Goal: Task Accomplishment & Management: Use online tool/utility

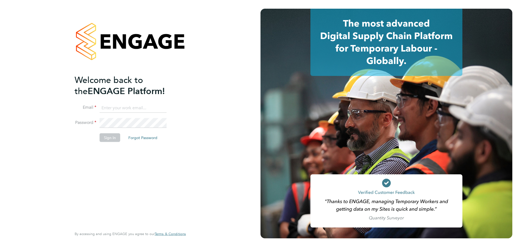
type input "clare.cramond@bluearrow.co.uk"
click at [117, 137] on button "Sign In" at bounding box center [110, 137] width 21 height 9
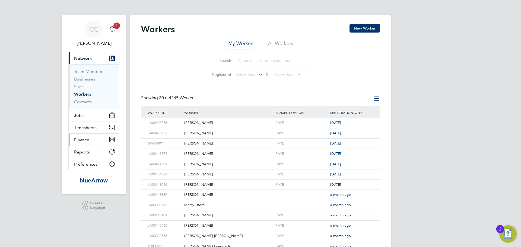
click at [78, 138] on span "Finance" at bounding box center [81, 139] width 15 height 5
click at [83, 140] on span "Finance" at bounding box center [81, 139] width 15 height 5
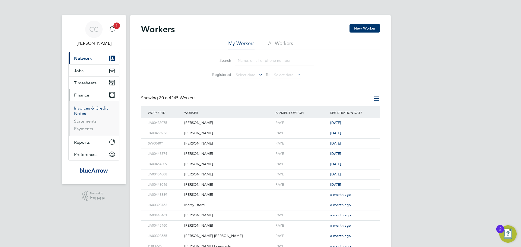
click at [94, 107] on link "Invoices & Credit Notes" at bounding box center [91, 111] width 34 height 11
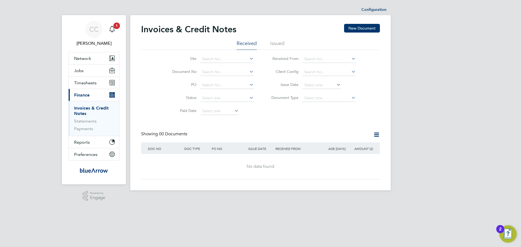
click at [277, 44] on li "Issued" at bounding box center [277, 45] width 14 height 10
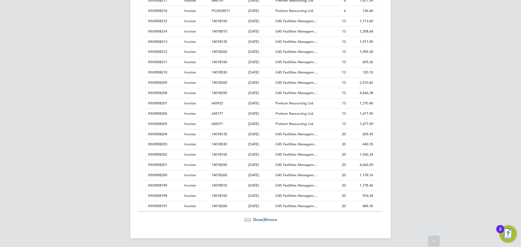
click at [258, 220] on span "Show 30 more" at bounding box center [265, 219] width 24 height 5
click at [263, 222] on div "Show 30 more" at bounding box center [260, 219] width 244 height 5
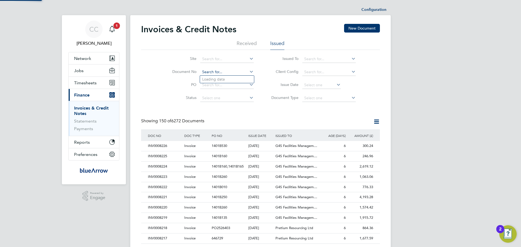
click at [224, 72] on input at bounding box center [226, 72] width 53 height 8
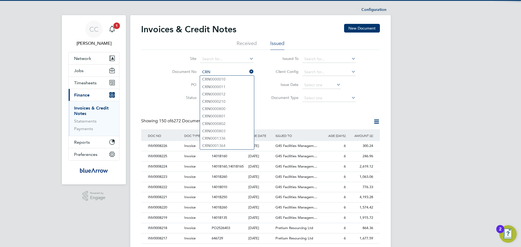
type input "CRN"
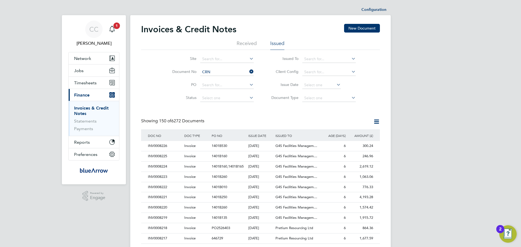
click at [369, 98] on div "Site Document No CRN PO Status Paid Date Issued To Received From Client Config …" at bounding box center [260, 77] width 239 height 55
click at [374, 122] on icon at bounding box center [376, 121] width 7 height 7
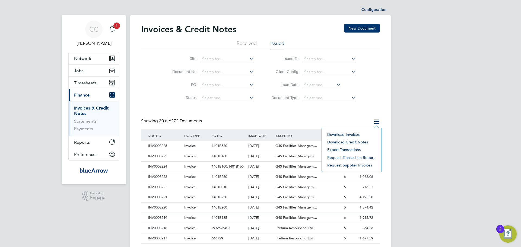
click at [367, 140] on li "Download credit notes" at bounding box center [351, 142] width 54 height 8
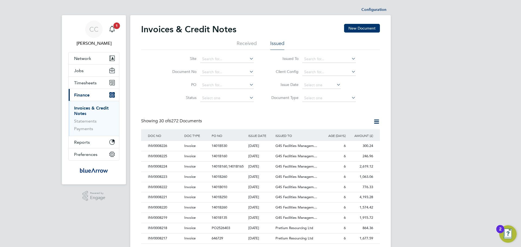
click at [375, 121] on icon at bounding box center [376, 121] width 7 height 7
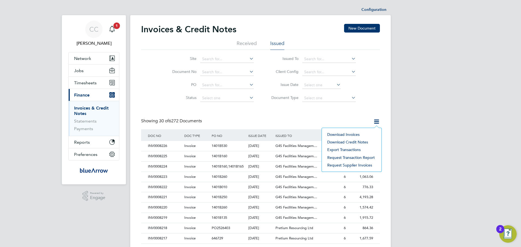
click at [346, 149] on li "Export transactions" at bounding box center [351, 150] width 54 height 8
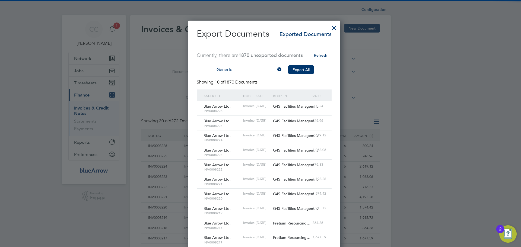
scroll to position [3, 3]
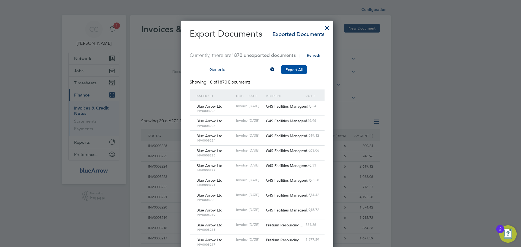
click at [295, 68] on button "Export All" at bounding box center [294, 69] width 26 height 9
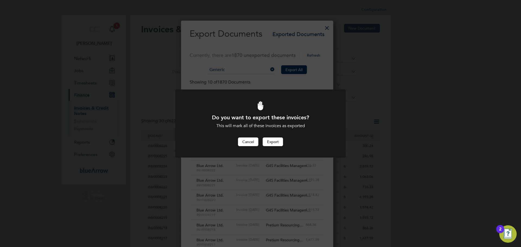
click at [248, 140] on button "Cancel" at bounding box center [248, 142] width 20 height 9
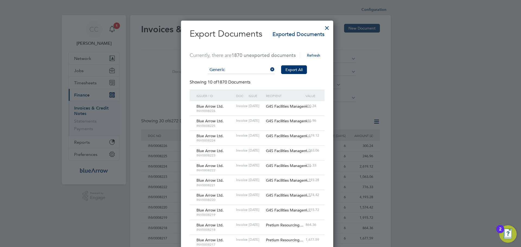
click at [330, 25] on div at bounding box center [327, 27] width 10 height 10
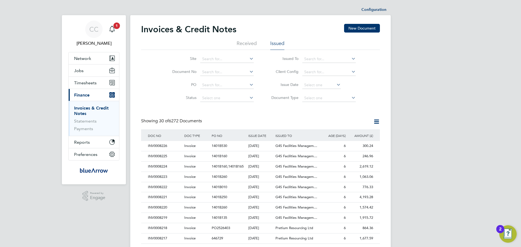
click at [375, 124] on icon at bounding box center [376, 121] width 7 height 7
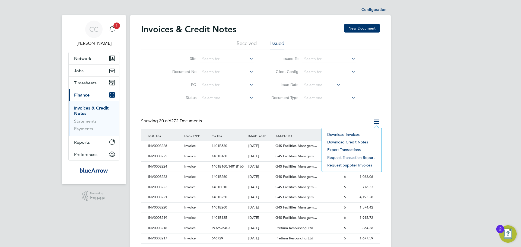
click at [359, 136] on li "Download invoices" at bounding box center [351, 135] width 54 height 8
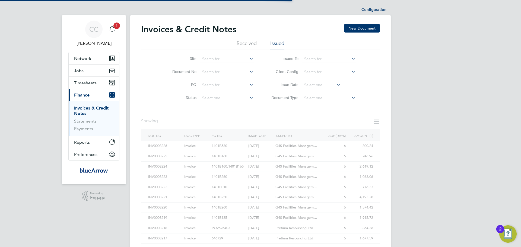
click at [245, 41] on li "Received" at bounding box center [247, 45] width 20 height 10
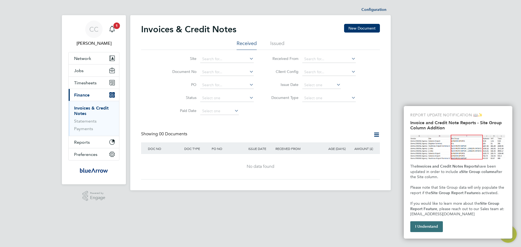
click at [429, 228] on button "I Understand" at bounding box center [426, 226] width 33 height 11
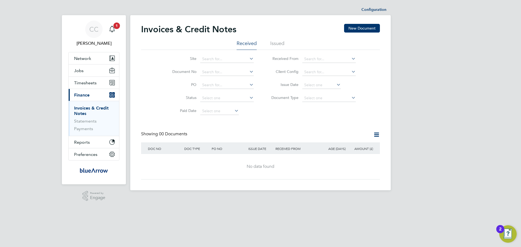
click at [275, 44] on li "Issued" at bounding box center [277, 45] width 14 height 10
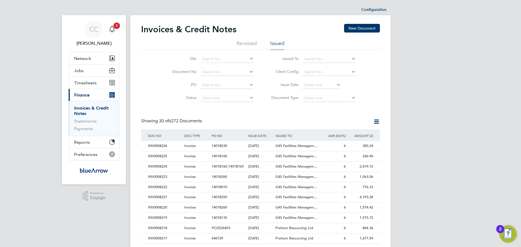
click at [444, 108] on div "CC [PERSON_NAME] Notifications 1 Applications: Network Team Members Businesses …" at bounding box center [260, 242] width 521 height 485
click at [242, 43] on li "Received" at bounding box center [247, 45] width 20 height 10
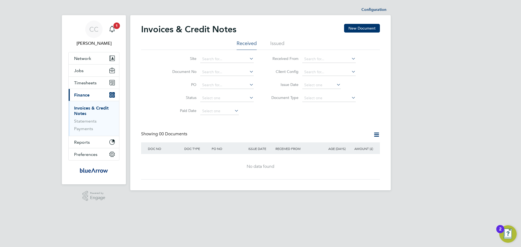
click at [273, 41] on li "Issued" at bounding box center [277, 45] width 14 height 10
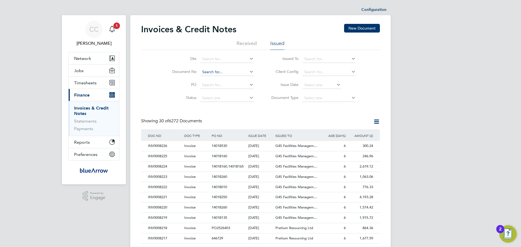
click at [226, 71] on input at bounding box center [226, 72] width 53 height 8
paste input "INV0002758"
type input "INV0002758"
click at [226, 78] on li "INV0002758" at bounding box center [227, 79] width 54 height 7
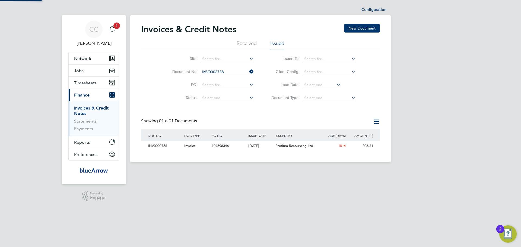
scroll to position [10, 46]
click at [208, 147] on div "Invoice" at bounding box center [196, 146] width 27 height 10
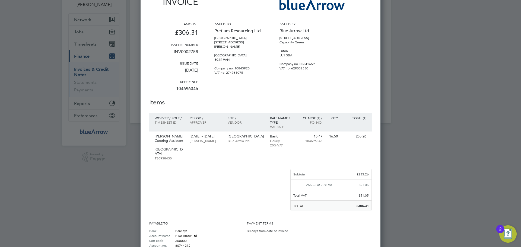
scroll to position [6, 0]
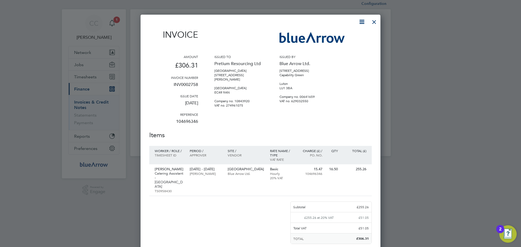
click at [360, 22] on icon at bounding box center [361, 21] width 7 height 7
click at [376, 22] on div at bounding box center [374, 21] width 10 height 10
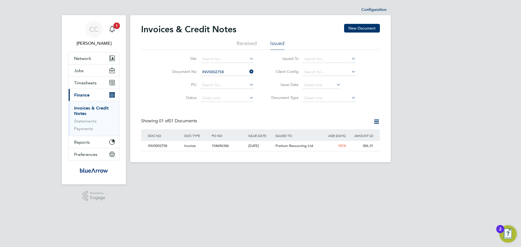
click at [248, 71] on icon at bounding box center [248, 72] width 0 height 8
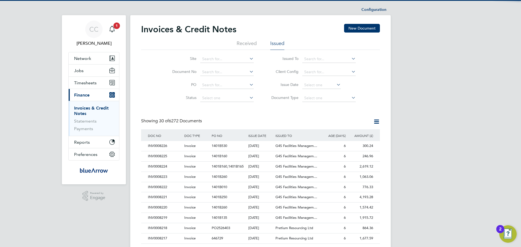
scroll to position [10, 37]
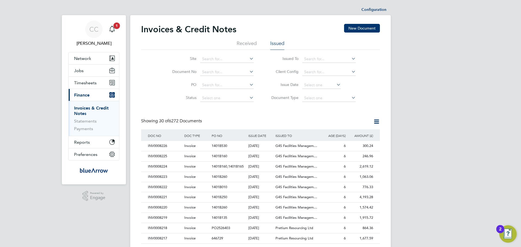
click at [256, 134] on div "ISSUE DATE" at bounding box center [260, 135] width 27 height 12
click at [268, 139] on div "ISSUE DATE" at bounding box center [260, 135] width 27 height 12
click at [212, 101] on input at bounding box center [226, 98] width 53 height 8
click at [221, 111] on li "Unpaid" at bounding box center [227, 112] width 54 height 7
type input "Unpaid"
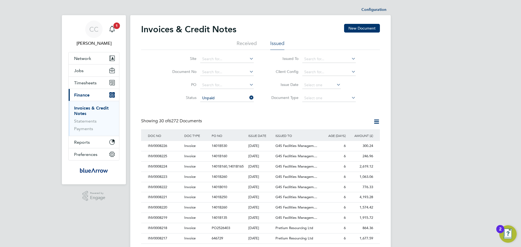
click at [248, 98] on icon at bounding box center [248, 98] width 0 height 8
click at [92, 121] on link "Statements" at bounding box center [85, 121] width 23 height 5
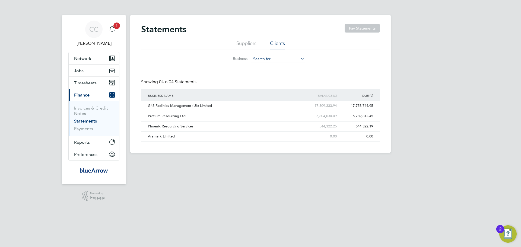
click at [273, 59] on input at bounding box center [277, 59] width 53 height 8
click at [214, 74] on div "Statements Pay Statements Suppliers Clients Business Showing 04 of 04 Statement…" at bounding box center [260, 83] width 239 height 118
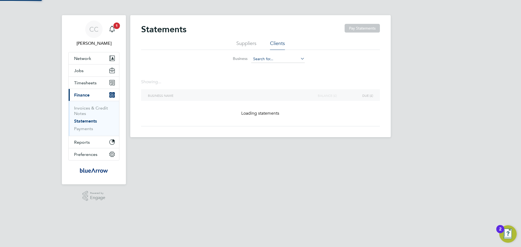
click at [271, 56] on input at bounding box center [277, 59] width 53 height 8
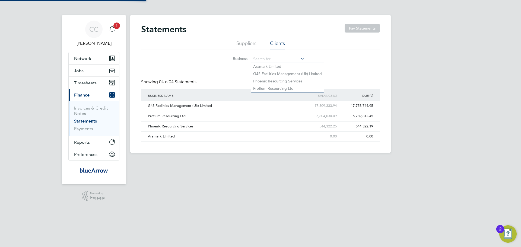
click at [253, 47] on li "Suppliers" at bounding box center [246, 45] width 20 height 10
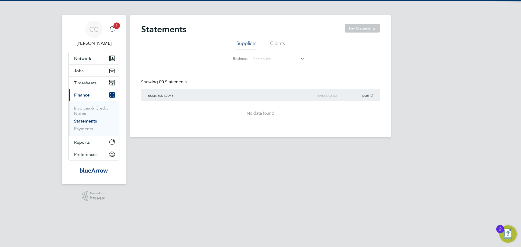
click at [283, 44] on li "Clients" at bounding box center [277, 45] width 15 height 10
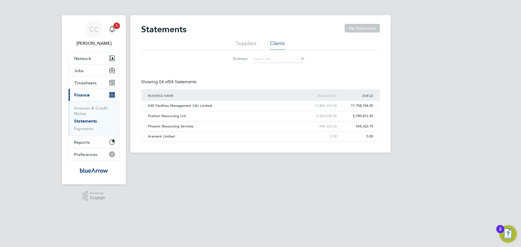
click at [258, 45] on ul "Suppliers Clients" at bounding box center [260, 45] width 239 height 10
click at [250, 45] on li "Suppliers" at bounding box center [246, 45] width 20 height 10
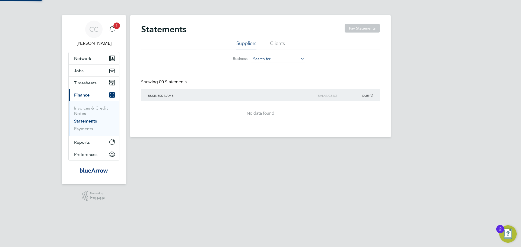
click at [264, 56] on input at bounding box center [277, 59] width 53 height 8
click at [89, 143] on span "Reports" at bounding box center [82, 142] width 16 height 5
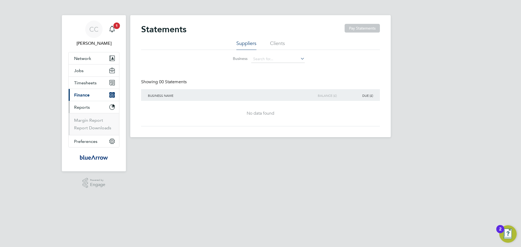
click at [84, 94] on span "Finance" at bounding box center [81, 94] width 15 height 5
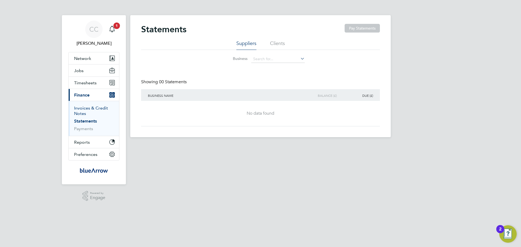
click at [90, 107] on link "Invoices & Credit Notes" at bounding box center [91, 111] width 34 height 11
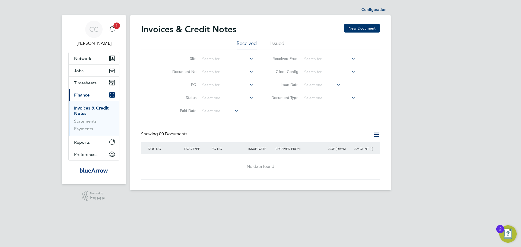
click at [279, 44] on li "Issued" at bounding box center [277, 45] width 14 height 10
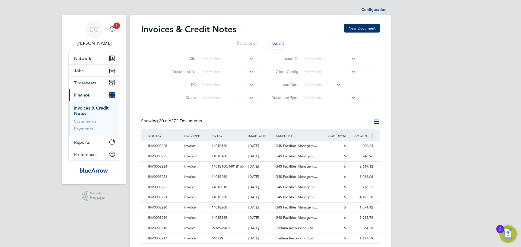
click at [378, 123] on icon at bounding box center [376, 121] width 7 height 7
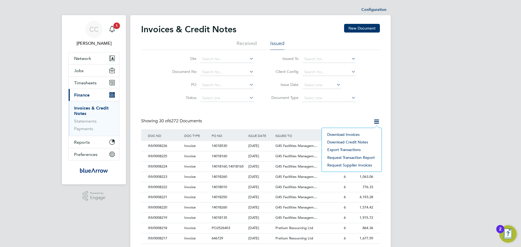
click at [365, 141] on li "Download credit notes" at bounding box center [351, 142] width 54 height 8
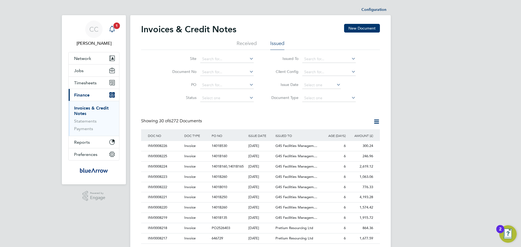
click at [113, 30] on icon "Main navigation" at bounding box center [112, 29] width 7 height 7
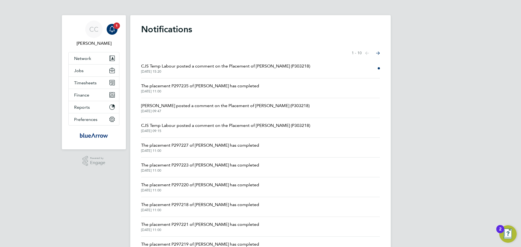
click at [261, 71] on span "[DATE] 15:20" at bounding box center [225, 71] width 169 height 4
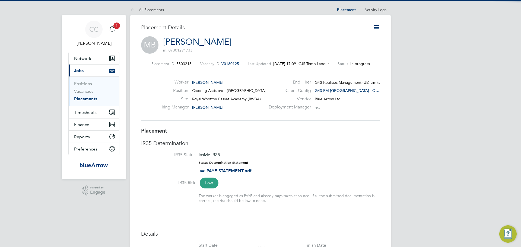
scroll to position [9, 107]
